Goal: Task Accomplishment & Management: Complete application form

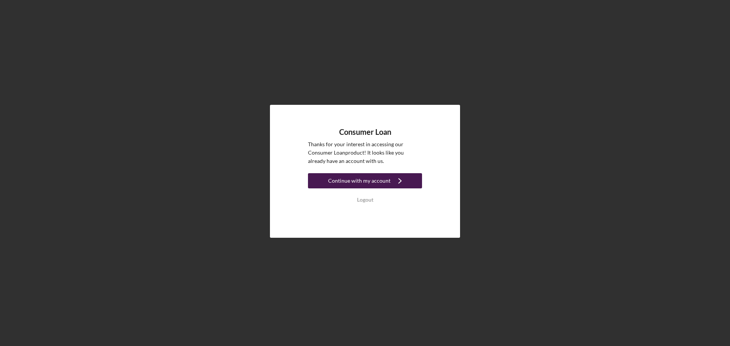
click at [366, 178] on div "Continue with my account" at bounding box center [359, 180] width 62 height 15
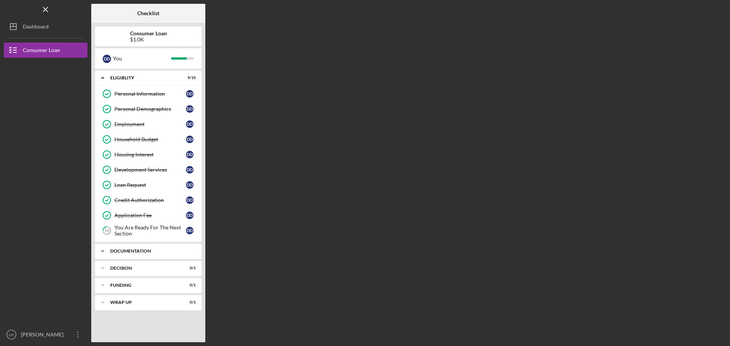
click at [193, 250] on div "Documentation" at bounding box center [153, 251] width 86 height 5
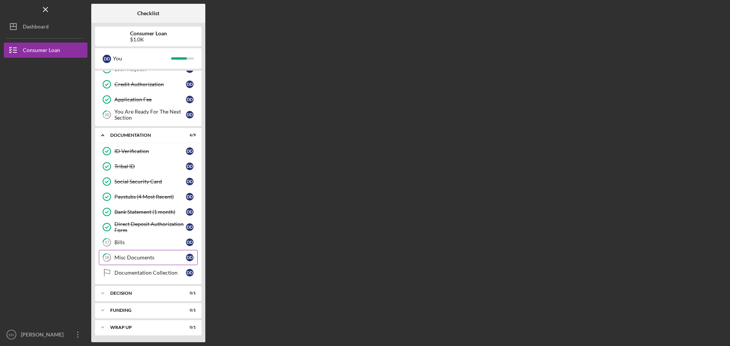
scroll to position [117, 0]
click at [138, 289] on div "Icon/Expander Decision 0 / 1" at bounding box center [148, 292] width 106 height 15
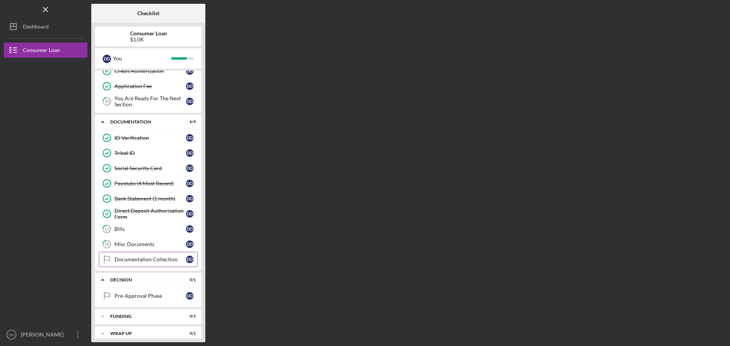
scroll to position [136, 0]
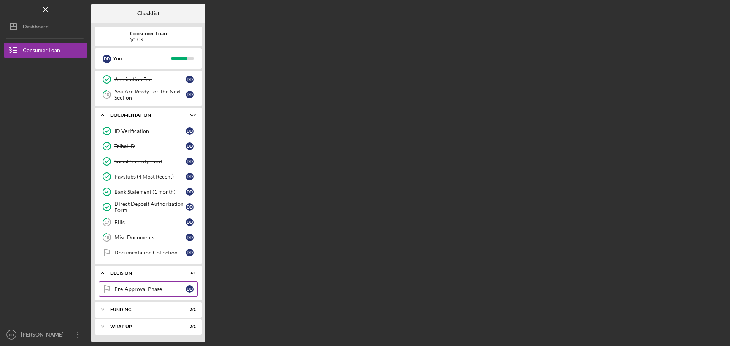
click at [148, 290] on div "Pre-Approval Phase" at bounding box center [149, 289] width 71 height 6
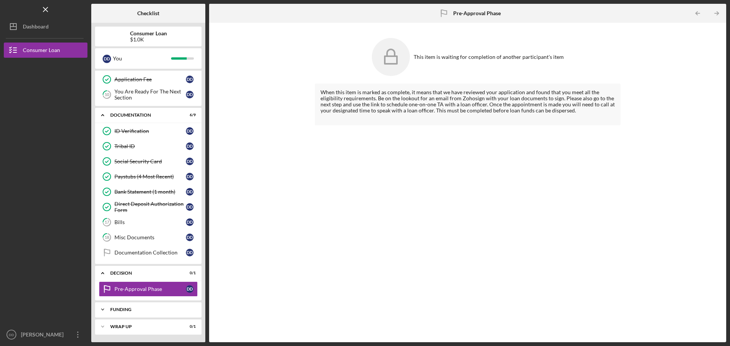
click at [139, 309] on div "Funding" at bounding box center [151, 309] width 82 height 5
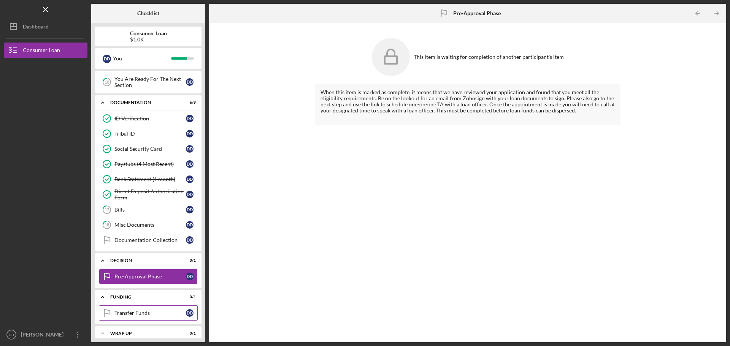
scroll to position [155, 0]
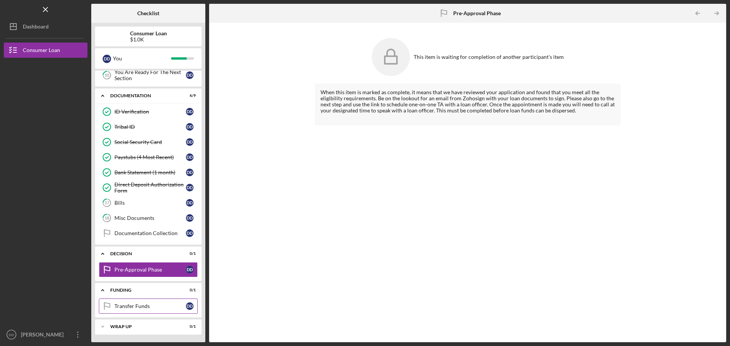
click at [119, 304] on div "Transfer Funds" at bounding box center [149, 306] width 71 height 6
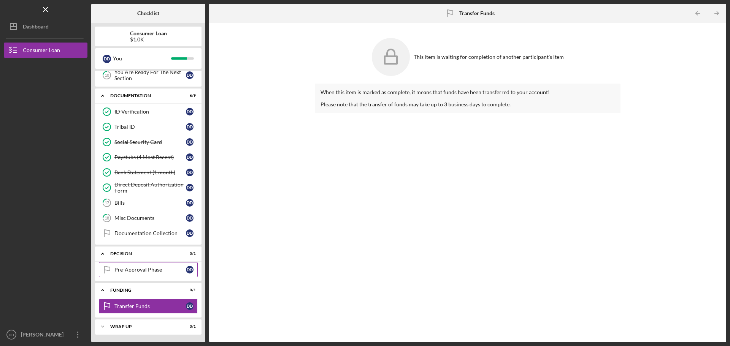
click at [133, 269] on div "Pre-Approval Phase" at bounding box center [149, 270] width 71 height 6
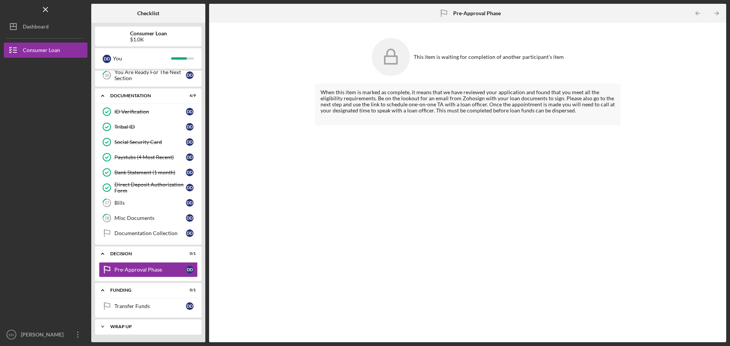
click at [124, 332] on div "Icon/Expander Wrap up 0 / 1" at bounding box center [148, 326] width 106 height 15
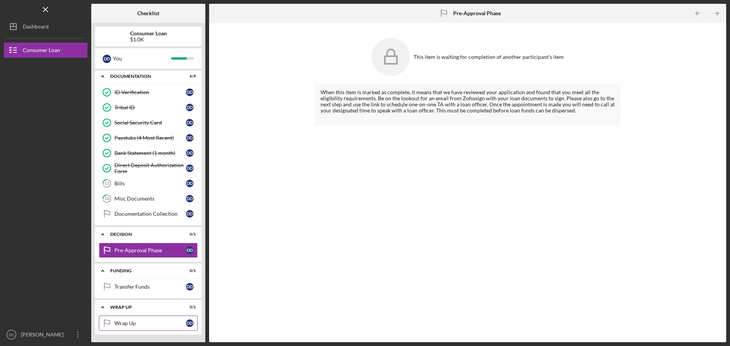
click at [121, 325] on div "Wrap Up" at bounding box center [149, 323] width 71 height 6
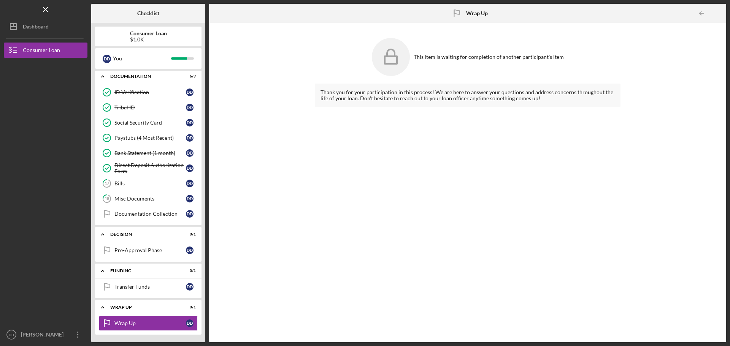
drag, startPoint x: 704, startPoint y: 195, endPoint x: 700, endPoint y: 191, distance: 5.1
click at [704, 195] on div "This item is waiting for completion of another participant's item Thank you for…" at bounding box center [467, 183] width 509 height 312
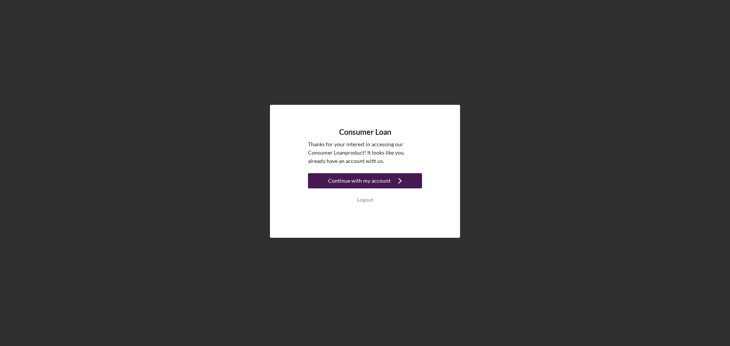
click at [377, 181] on div "Continue with my account" at bounding box center [359, 180] width 62 height 15
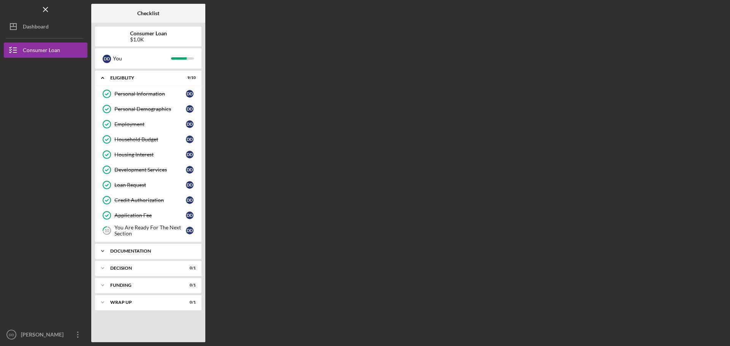
click at [160, 256] on div "Icon/Expander Documentation 6 / 9" at bounding box center [148, 251] width 106 height 15
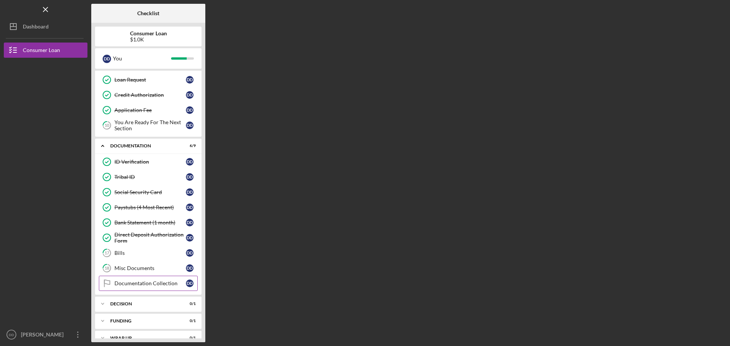
scroll to position [117, 0]
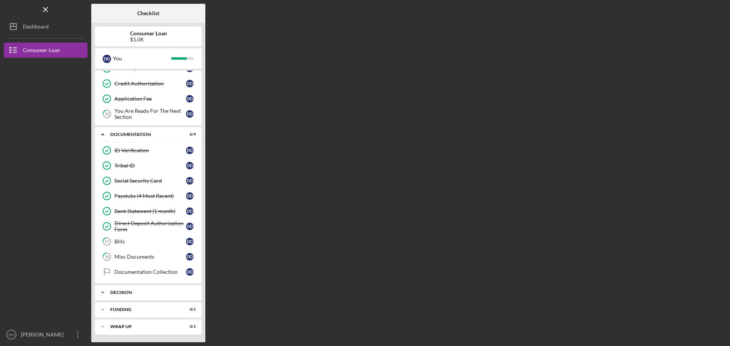
click at [155, 296] on div "Icon/Expander Decision 0 / 1" at bounding box center [148, 292] width 106 height 15
click at [188, 307] on div "D D" at bounding box center [190, 309] width 8 height 8
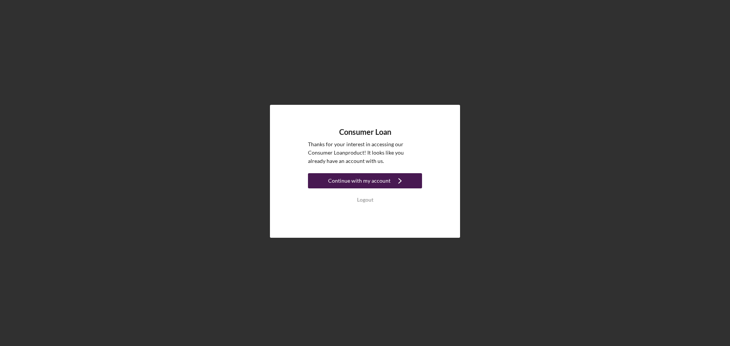
click at [409, 174] on button "Continue with my account Icon/Navigate" at bounding box center [365, 180] width 114 height 15
